Goal: Information Seeking & Learning: Check status

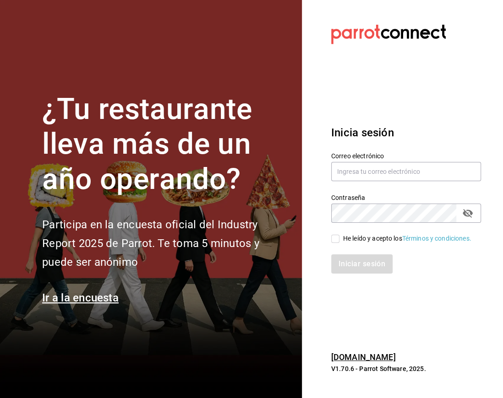
click at [332, 235] on input "He leído y acepto los Términos y condiciones." at bounding box center [335, 239] width 8 height 8
checkbox input "true"
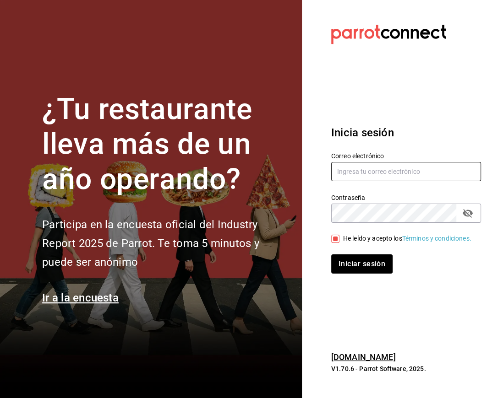
click at [367, 171] on input "text" at bounding box center [406, 171] width 150 height 19
type input "facturacion@zuda.mx"
click at [331, 255] on button "Iniciar sesión" at bounding box center [361, 264] width 61 height 19
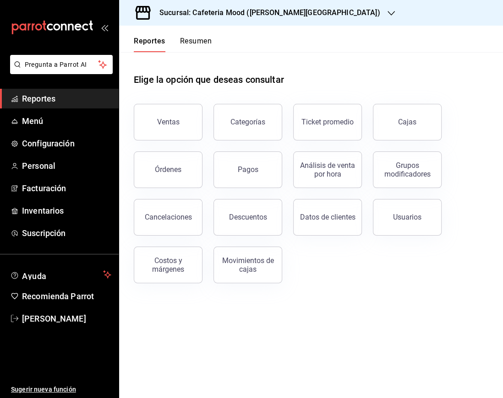
click at [303, 21] on div "Sucursal: Cafeteria Mood ([PERSON_NAME][GEOGRAPHIC_DATA])" at bounding box center [262, 13] width 272 height 26
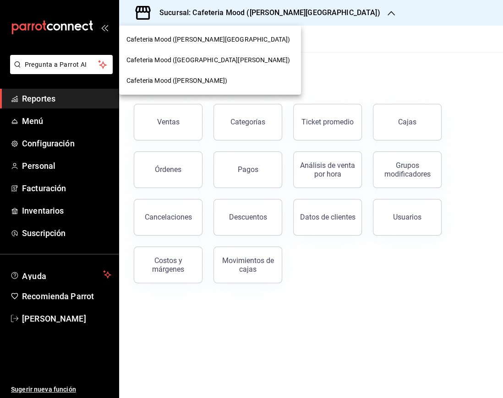
click at [226, 59] on span "Cafeteria Mood ([GEOGRAPHIC_DATA][PERSON_NAME])" at bounding box center [207, 60] width 163 height 10
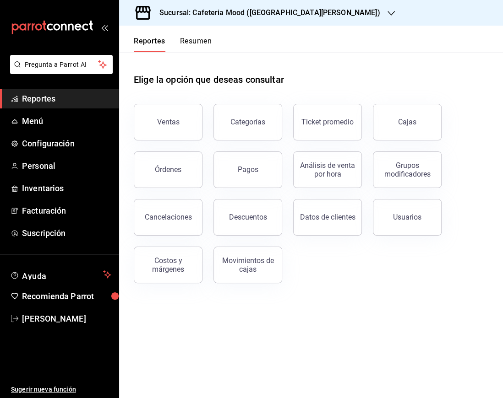
click at [185, 133] on button "Ventas" at bounding box center [168, 122] width 69 height 37
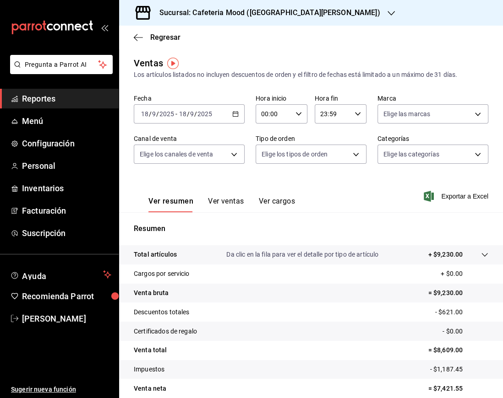
click at [233, 113] on icon "button" at bounding box center [235, 114] width 6 height 6
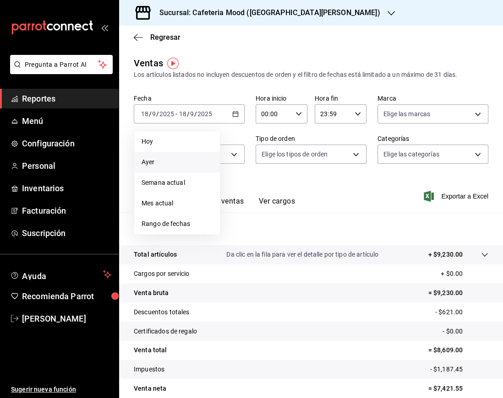
click at [170, 160] on span "Ayer" at bounding box center [176, 162] width 71 height 10
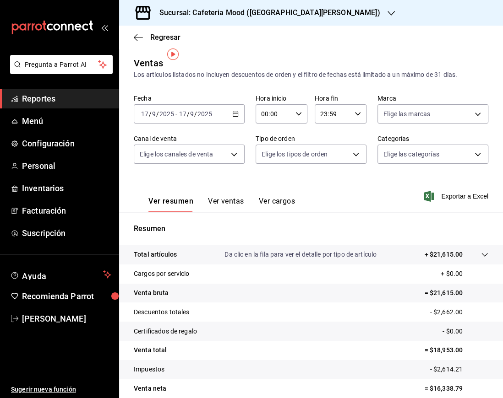
scroll to position [40, 0]
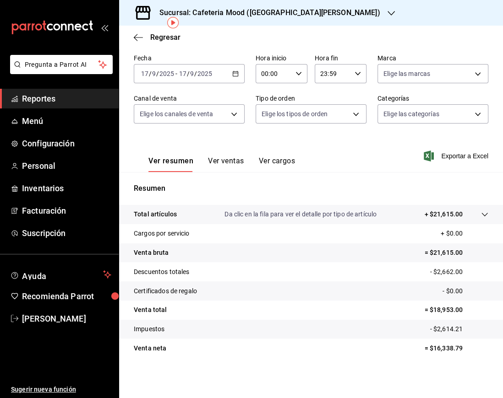
click at [443, 346] on p "= $16,338.79" at bounding box center [456, 349] width 64 height 10
copy p "16,338.79"
click at [214, 13] on h3 "Sucursal: Cafeteria Mood ([GEOGRAPHIC_DATA][PERSON_NAME])" at bounding box center [266, 12] width 228 height 11
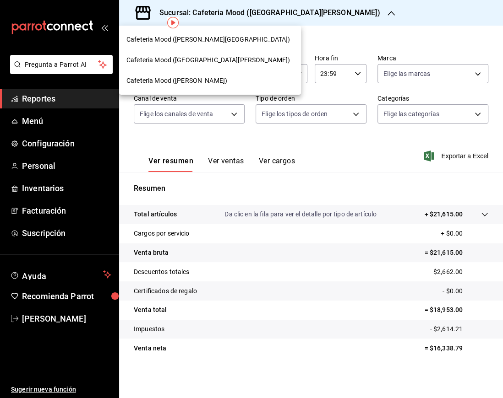
click at [206, 36] on span "Cafeteria Mood ([PERSON_NAME][GEOGRAPHIC_DATA])" at bounding box center [207, 40] width 163 height 10
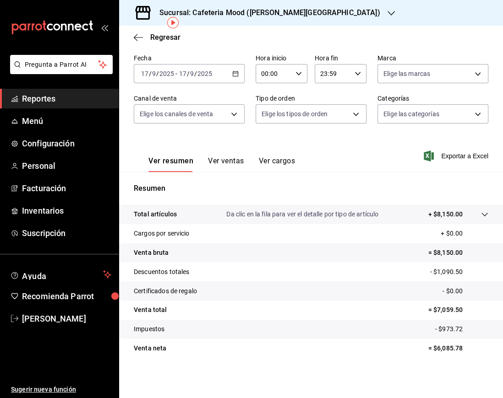
scroll to position [40, 0]
click at [439, 351] on p "= $6,085.78" at bounding box center [458, 349] width 60 height 10
copy p "6,085.78"
click at [247, 16] on h3 "Sucursal: Cafeteria Mood ([PERSON_NAME][GEOGRAPHIC_DATA])" at bounding box center [266, 12] width 228 height 11
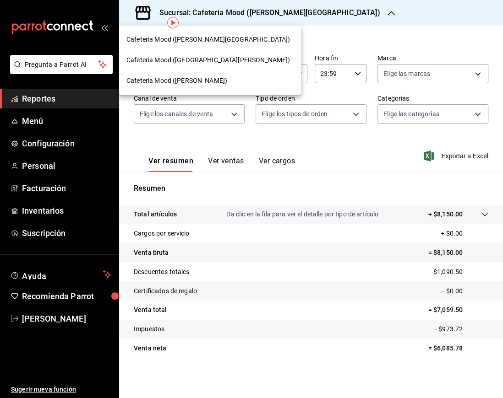
click at [221, 75] on div "Cafeteria Mood ([PERSON_NAME])" at bounding box center [210, 80] width 182 height 21
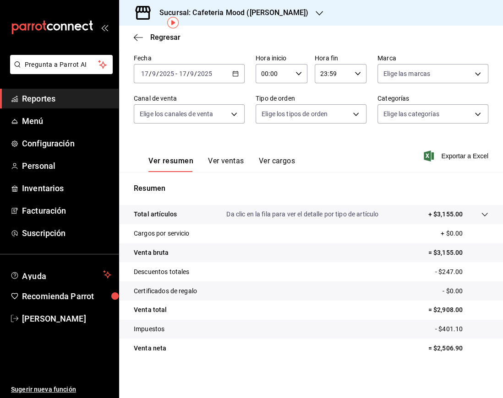
scroll to position [40, 0]
click at [447, 349] on p "= $2,506.90" at bounding box center [458, 349] width 60 height 10
click at [232, 75] on icon "button" at bounding box center [235, 73] width 6 height 6
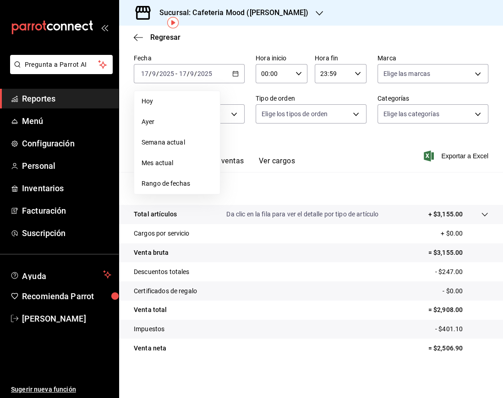
click at [212, 58] on label "Fecha" at bounding box center [189, 58] width 111 height 6
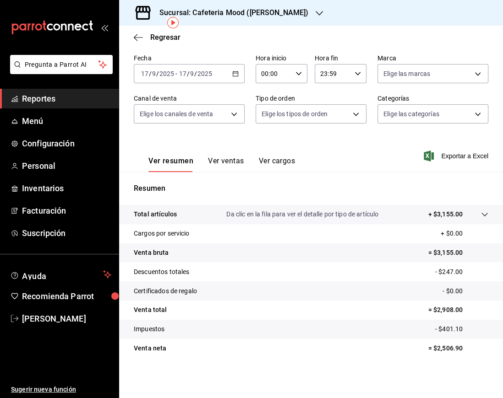
click at [242, 8] on h3 "Sucursal: Cafeteria Mood ([PERSON_NAME])" at bounding box center [230, 12] width 156 height 11
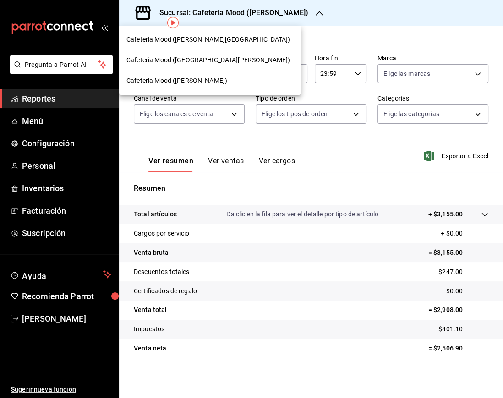
click at [242, 60] on span "Cafeteria Mood ([GEOGRAPHIC_DATA][PERSON_NAME])" at bounding box center [207, 60] width 163 height 10
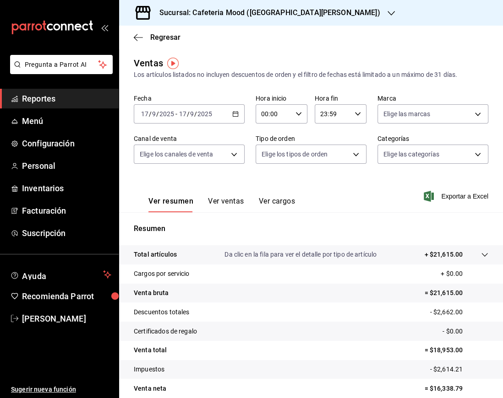
click at [198, 17] on h3 "Sucursal: Cafeteria Mood ([GEOGRAPHIC_DATA][PERSON_NAME])" at bounding box center [266, 12] width 228 height 11
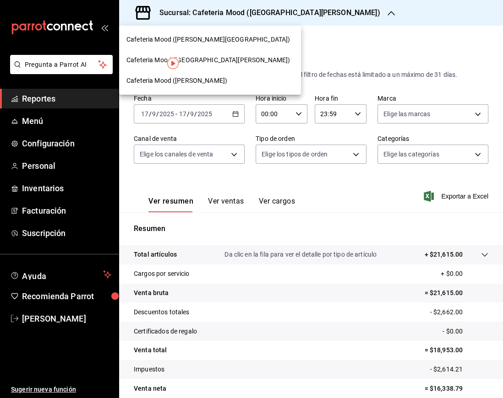
click at [190, 45] on div "Cafeteria Mood ([PERSON_NAME][GEOGRAPHIC_DATA])" at bounding box center [210, 39] width 182 height 21
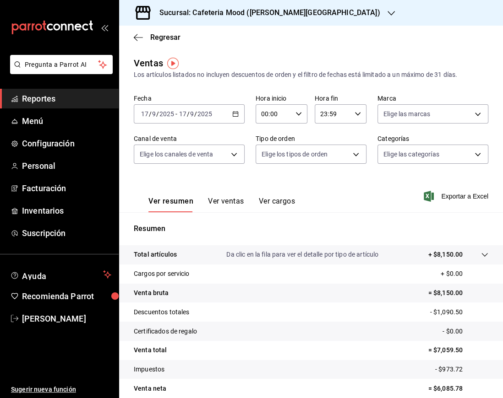
click at [238, 17] on h3 "Sucursal: Cafeteria Mood ([PERSON_NAME][GEOGRAPHIC_DATA])" at bounding box center [266, 12] width 228 height 11
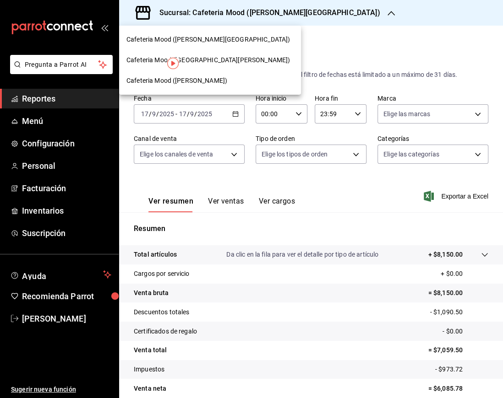
click at [207, 63] on span "Cafeteria Mood ([GEOGRAPHIC_DATA][PERSON_NAME])" at bounding box center [207, 60] width 163 height 10
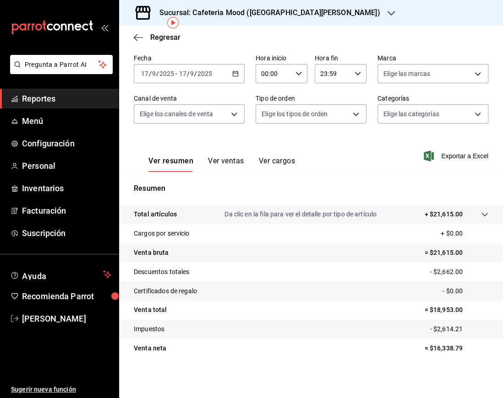
scroll to position [40, 0]
click at [444, 347] on p "= $16,338.79" at bounding box center [456, 349] width 64 height 10
click at [443, 347] on p "= $16,338.79" at bounding box center [456, 349] width 64 height 10
copy p "16,338.79"
click at [308, 8] on h3 "Sucursal: Cafeteria Mood ([GEOGRAPHIC_DATA][PERSON_NAME])" at bounding box center [266, 12] width 228 height 11
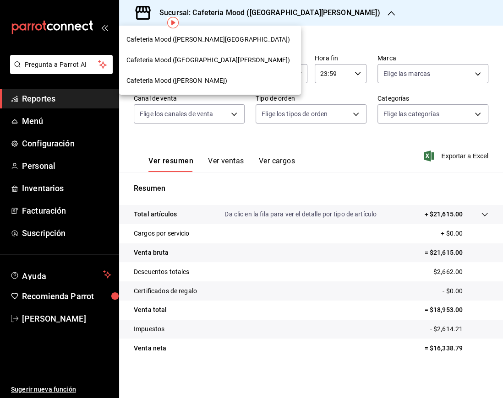
click at [201, 35] on span "Cafeteria Mood ([PERSON_NAME][GEOGRAPHIC_DATA])" at bounding box center [207, 40] width 163 height 10
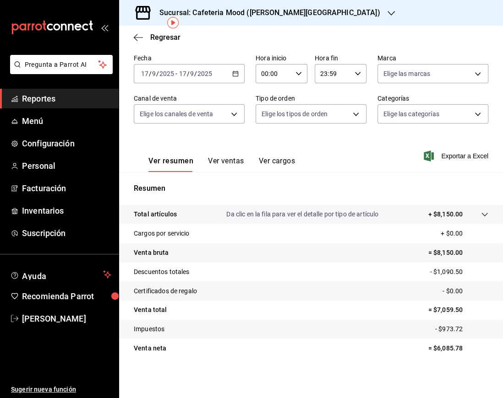
scroll to position [40, 0]
click at [434, 349] on p "= $6,085.78" at bounding box center [458, 349] width 60 height 10
copy p "6,085.78"
click at [251, 21] on div "Sucursal: Cafeteria Mood ([PERSON_NAME][GEOGRAPHIC_DATA])" at bounding box center [262, 13] width 272 height 26
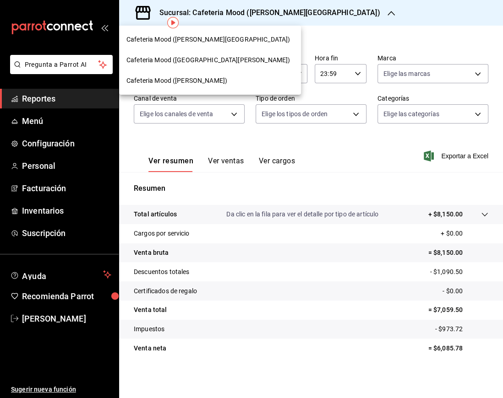
click at [193, 80] on div "Cafeteria Mood ([PERSON_NAME])" at bounding box center [209, 81] width 167 height 10
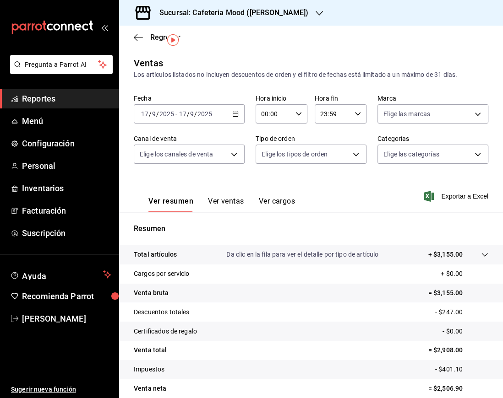
scroll to position [40, 0]
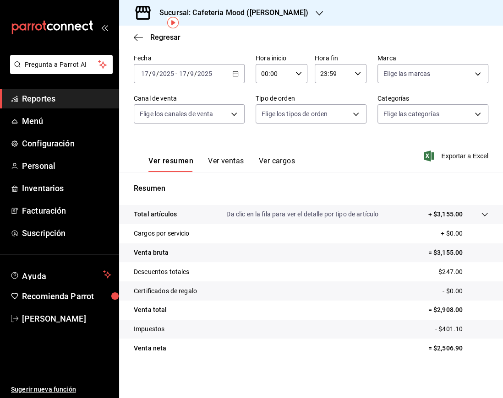
click at [431, 345] on p "= $2,506.90" at bounding box center [458, 349] width 60 height 10
copy p "2,506.90"
